Goal: Task Accomplishment & Management: Manage account settings

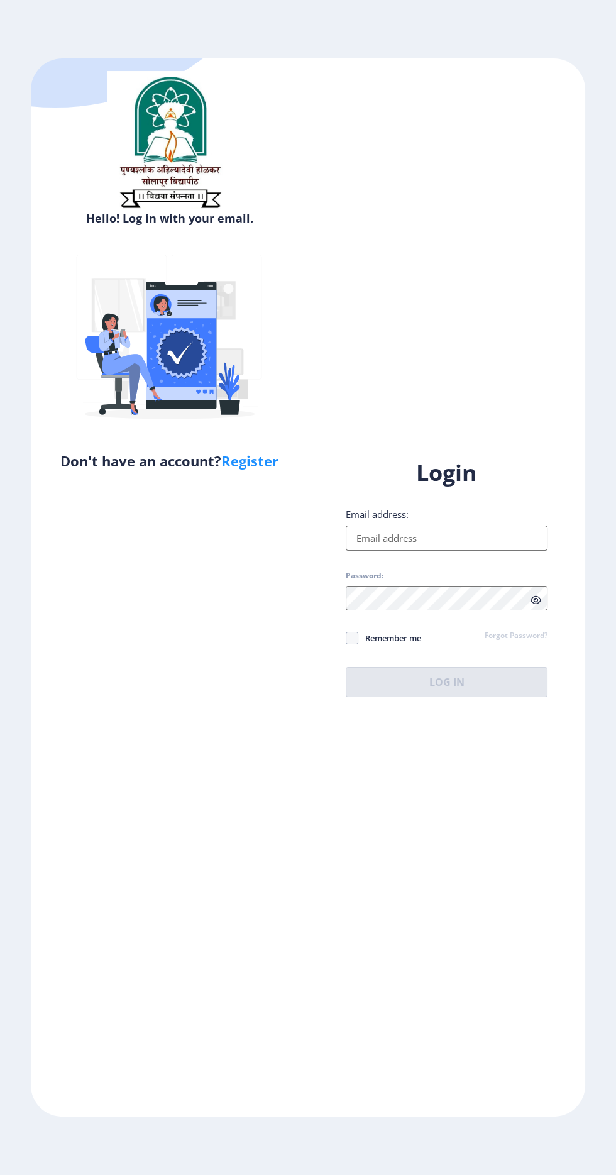
click at [454, 551] on input "Email address:" at bounding box center [447, 537] width 202 height 25
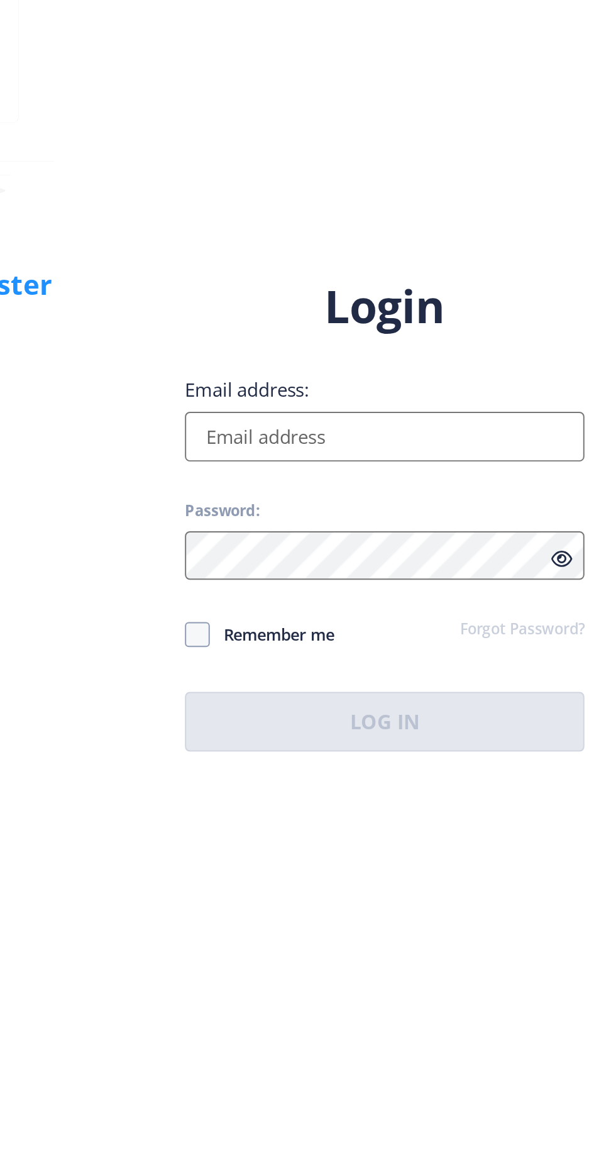
type input "[EMAIL_ADDRESS][DOMAIN_NAME]"
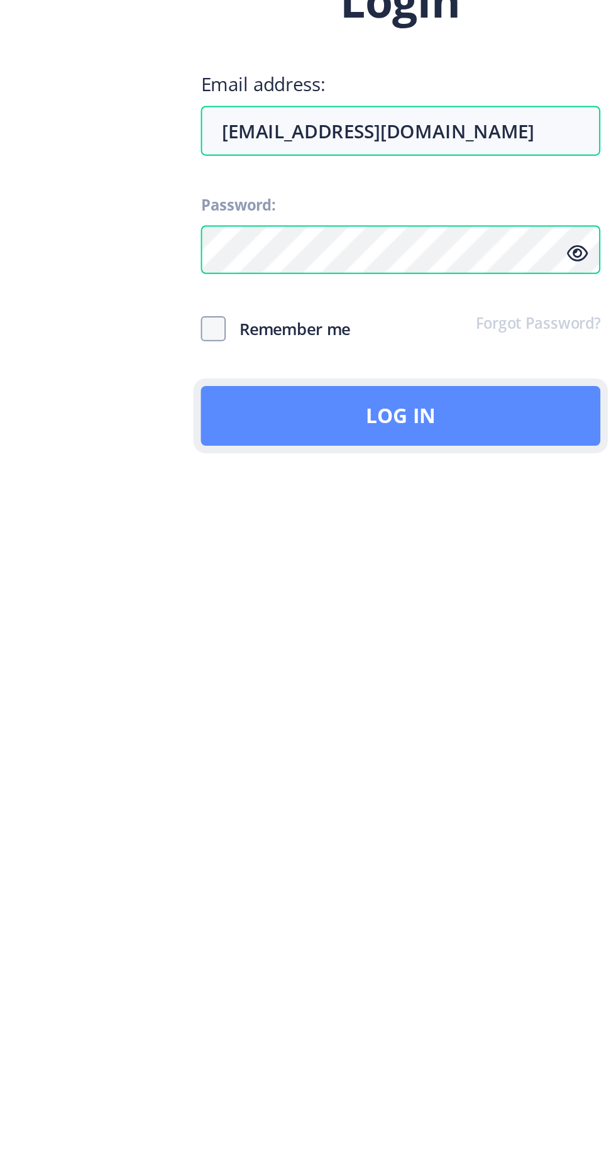
click at [463, 697] on button "Log In" at bounding box center [447, 682] width 202 height 30
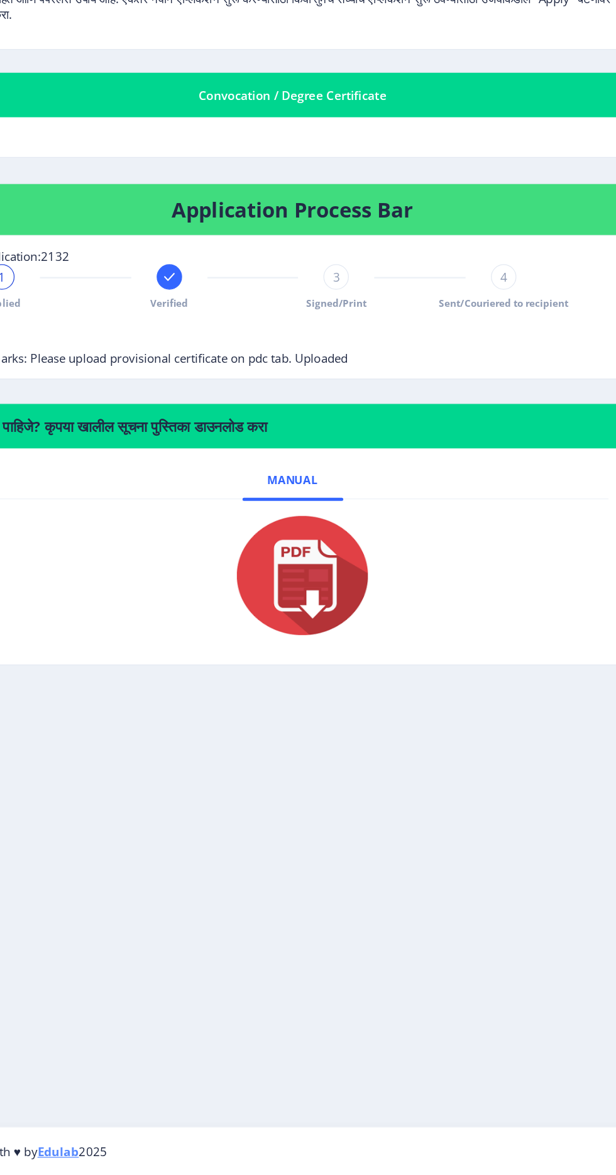
click at [360, 463] on span "3" at bounding box center [361, 464] width 6 height 13
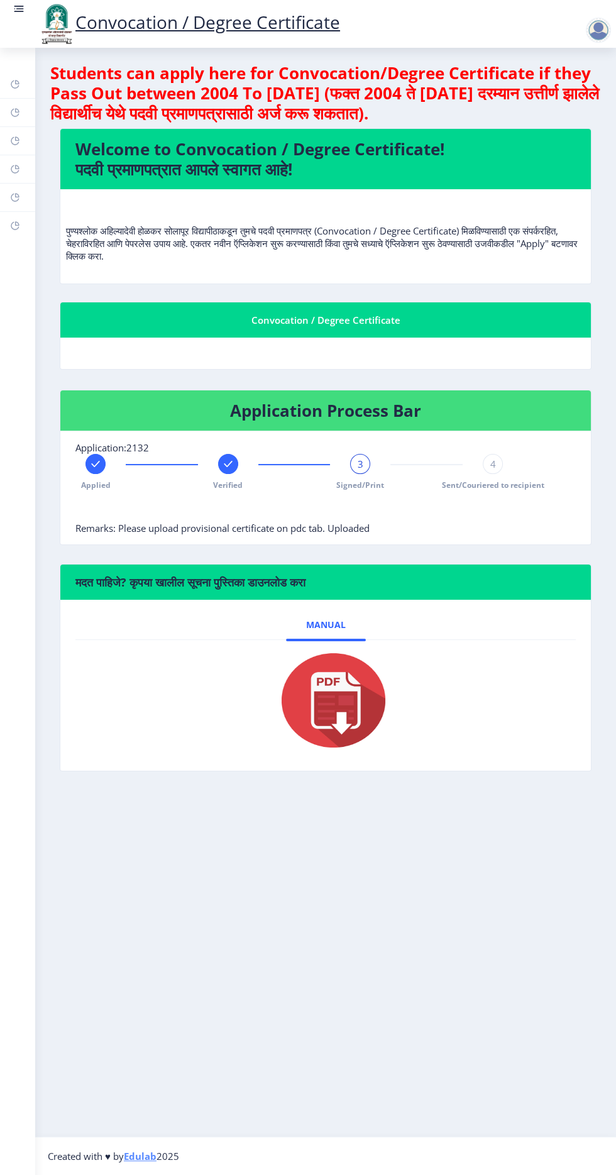
click at [236, 460] on div at bounding box center [228, 464] width 20 height 20
click at [367, 465] on div at bounding box center [360, 464] width 20 height 20
click at [259, 464] on div "Applied Verified 3 Signed/Print 4 Sent/Couriered to recipient" at bounding box center [293, 472] width 437 height 36
click at [44, 25] on img at bounding box center [57, 24] width 38 height 43
click at [20, 9] on rect at bounding box center [20, 8] width 8 height 1
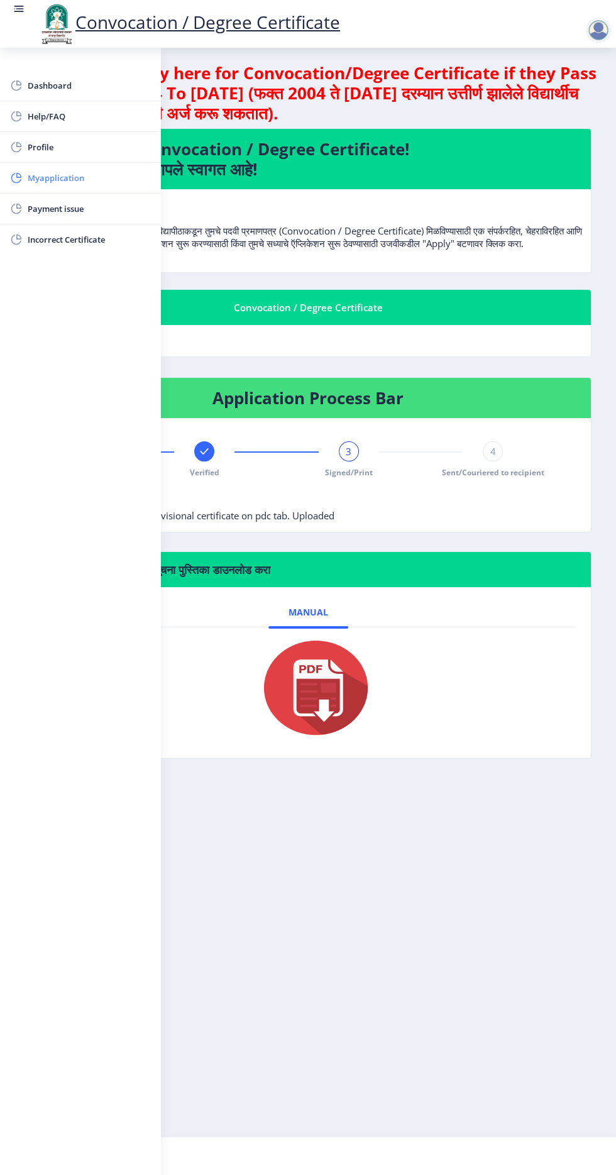
click at [92, 173] on span "Myapplication" at bounding box center [89, 177] width 123 height 15
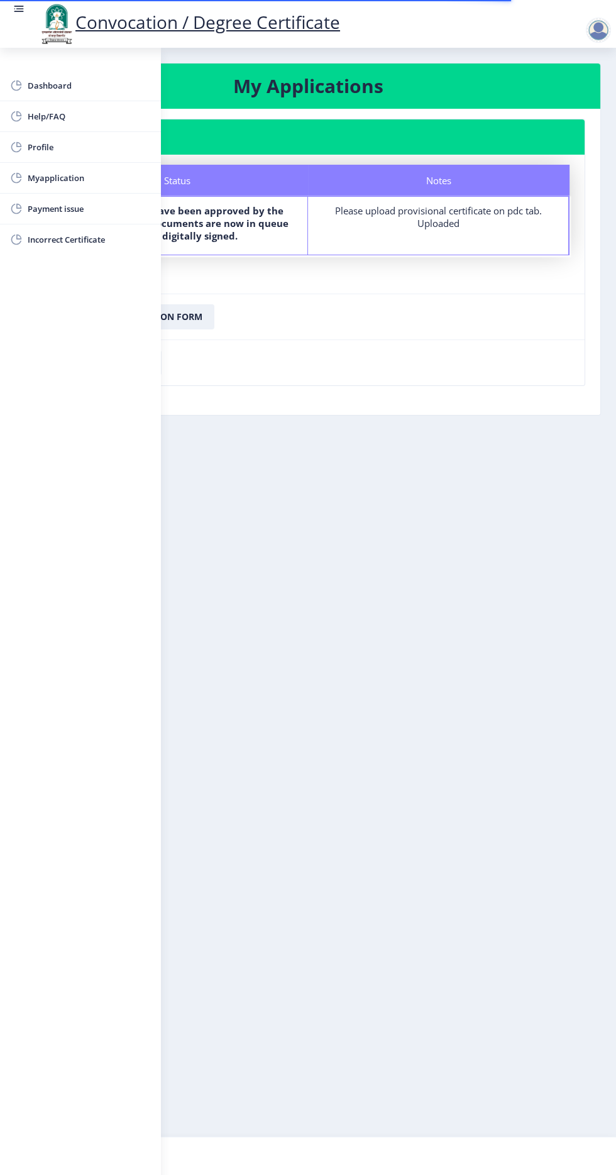
click at [425, 498] on nb-layout-column "My Applications Application 2132 Status Notes Status Your documents have been a…" at bounding box center [308, 592] width 616 height 1088
click at [40, 19] on img at bounding box center [57, 24] width 38 height 43
click at [40, 12] on img at bounding box center [57, 24] width 38 height 43
click at [38, 13] on img at bounding box center [57, 24] width 38 height 43
click at [39, 7] on img at bounding box center [57, 24] width 38 height 43
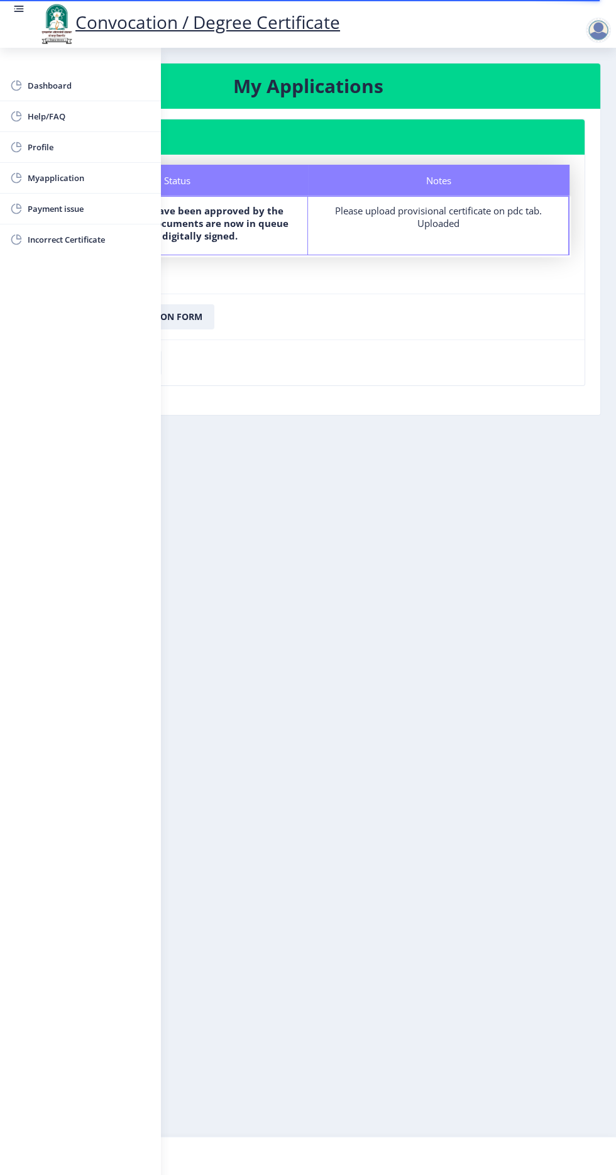
click at [45, 18] on img at bounding box center [57, 24] width 38 height 43
click at [41, 14] on img at bounding box center [57, 24] width 38 height 43
click at [18, 8] on rect at bounding box center [20, 8] width 8 height 1
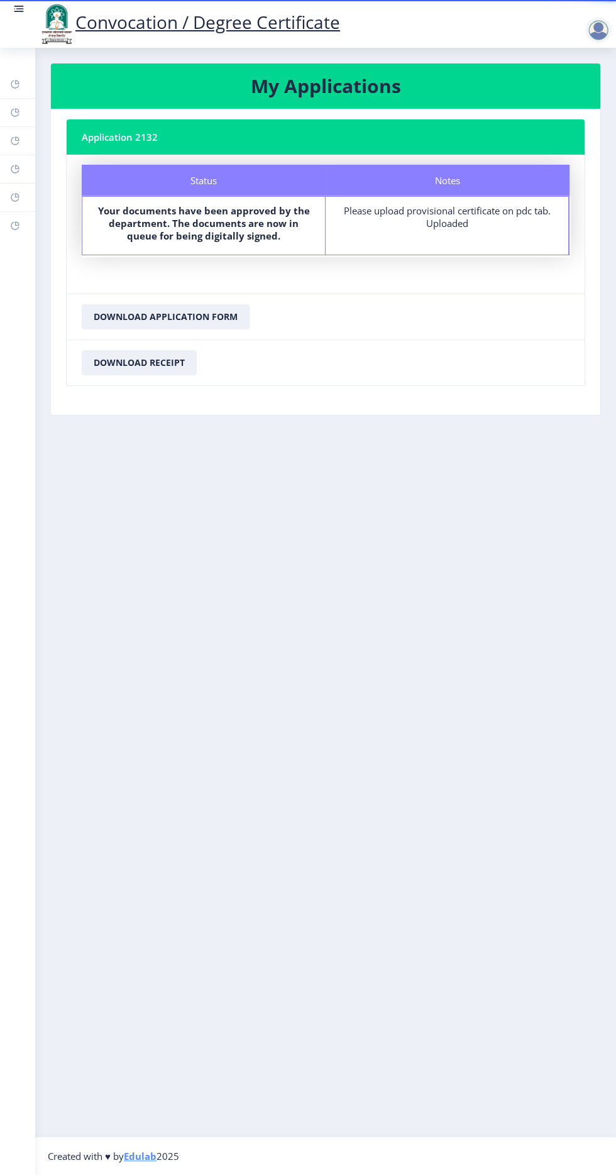
click at [23, 3] on rect at bounding box center [19, 9] width 13 height 13
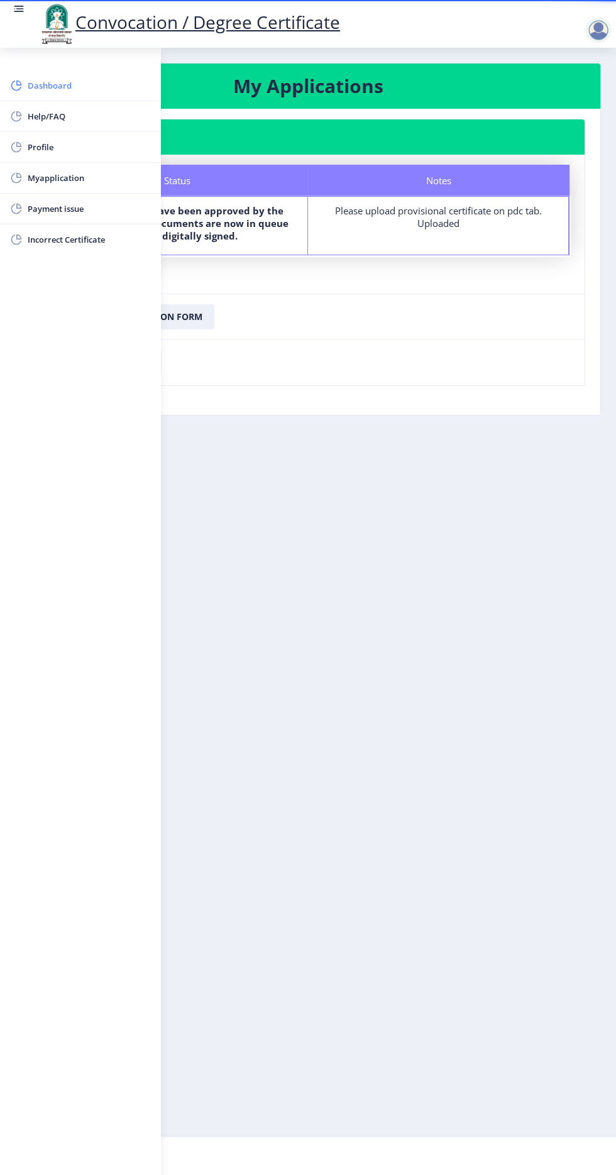
click at [57, 83] on span "Dashboard" at bounding box center [89, 85] width 123 height 15
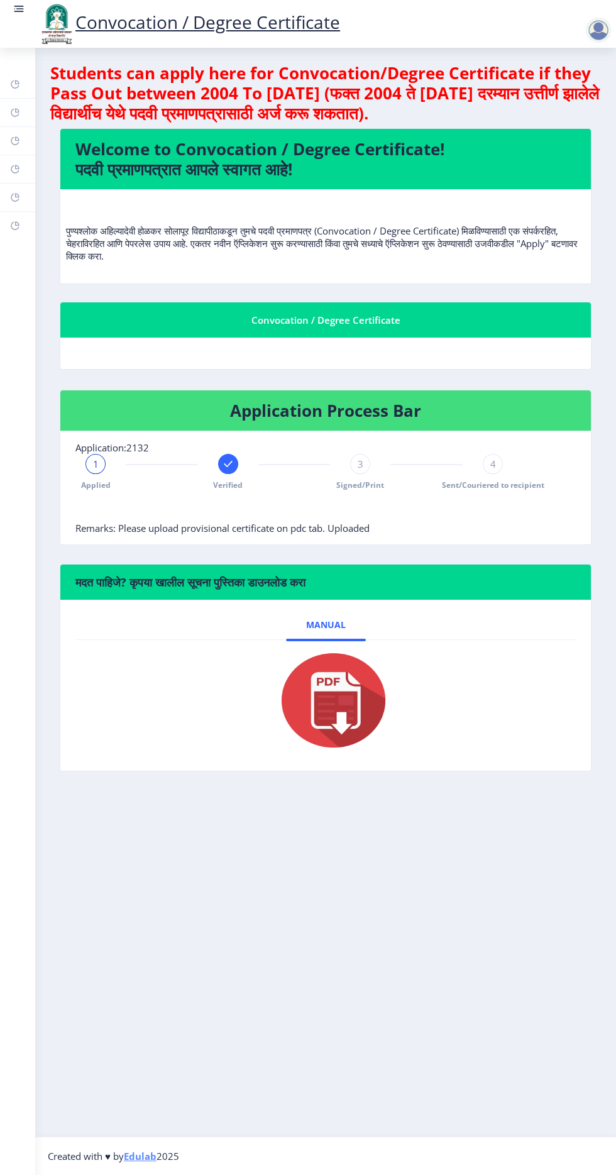
click at [581, 25] on nb-action at bounding box center [600, 30] width 55 height 15
click at [18, 8] on rect at bounding box center [20, 8] width 8 height 1
click at [591, 30] on div at bounding box center [598, 30] width 25 height 25
click at [581, 98] on span "Log out" at bounding box center [565, 97] width 80 height 15
